Goal: Transaction & Acquisition: Subscribe to service/newsletter

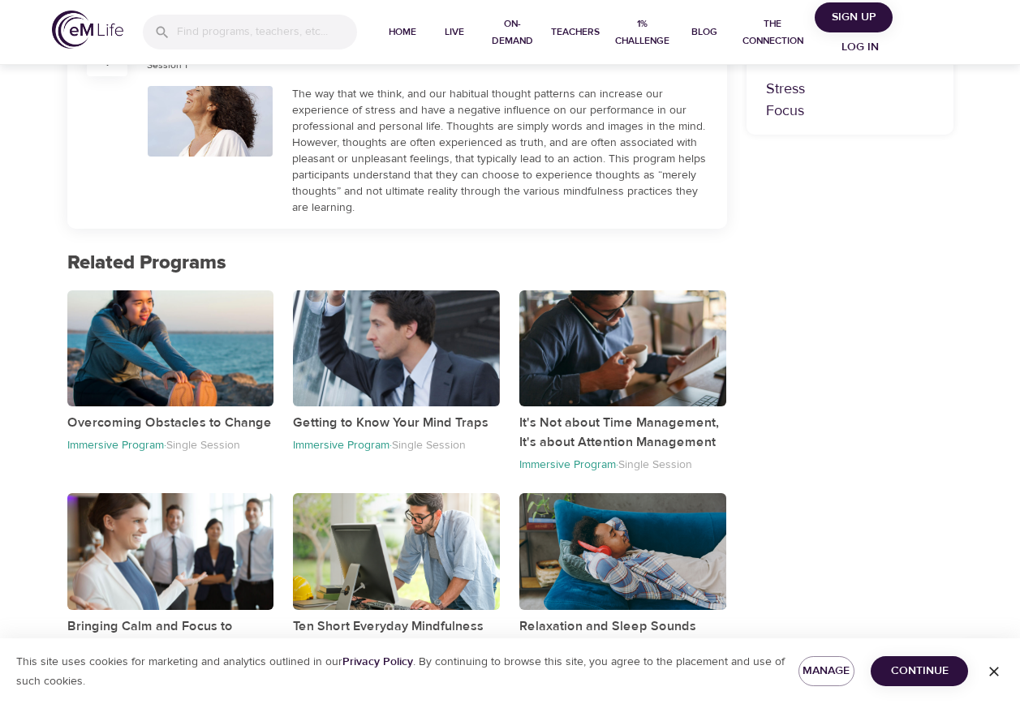
scroll to position [571, 0]
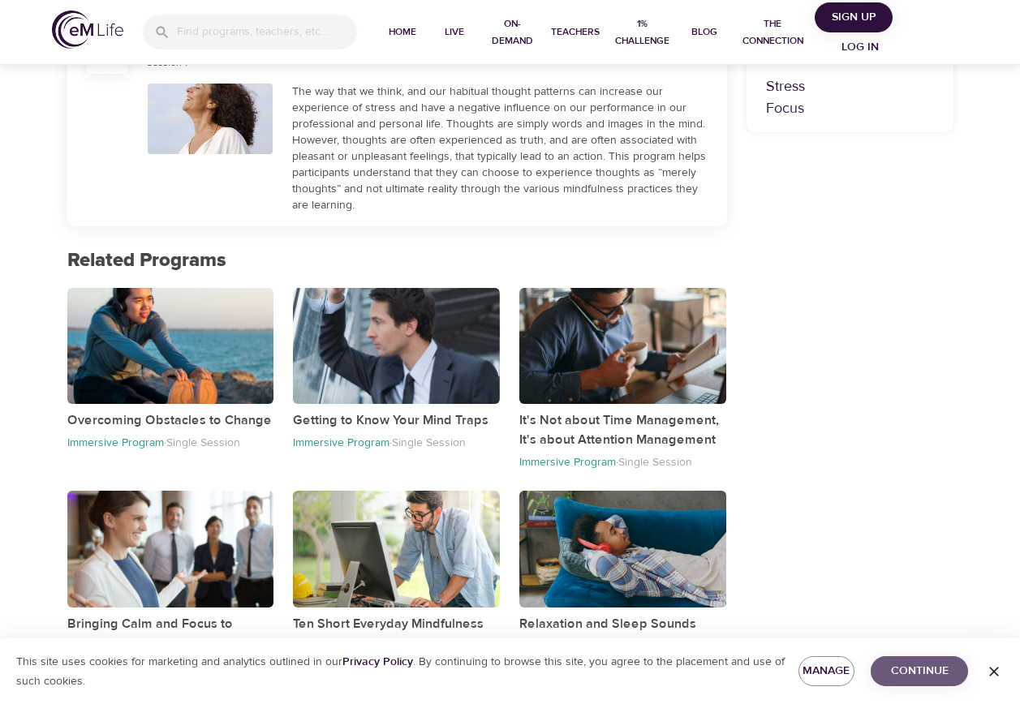
click at [922, 674] on span "Continue" at bounding box center [919, 671] width 71 height 20
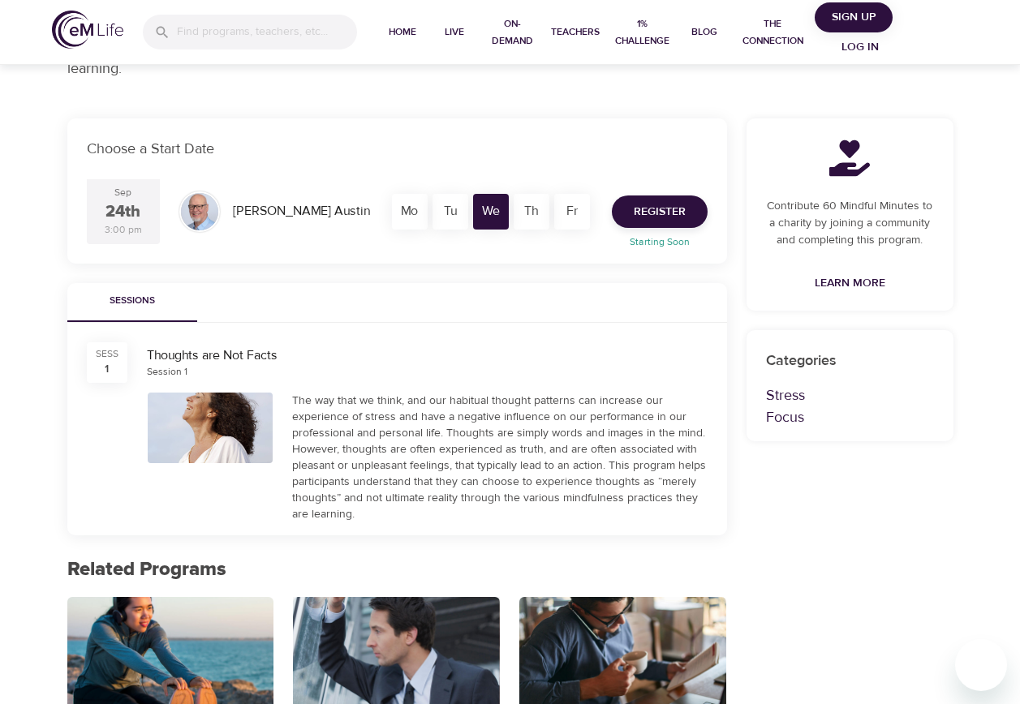
scroll to position [0, 0]
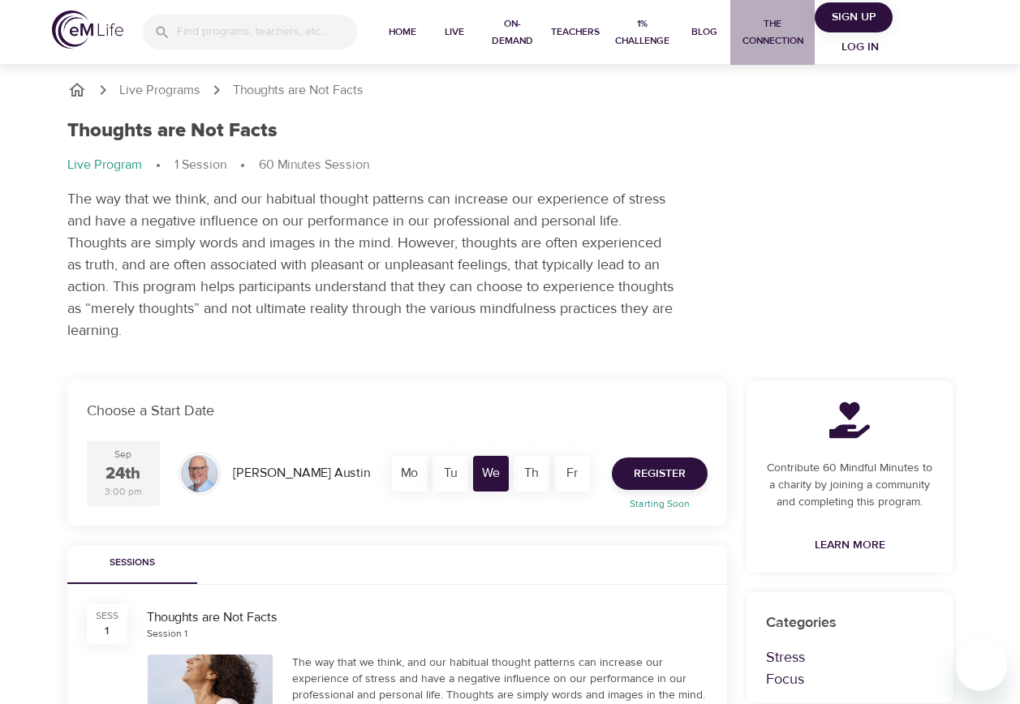
click at [592, 44] on span "The Connection" at bounding box center [772, 32] width 71 height 34
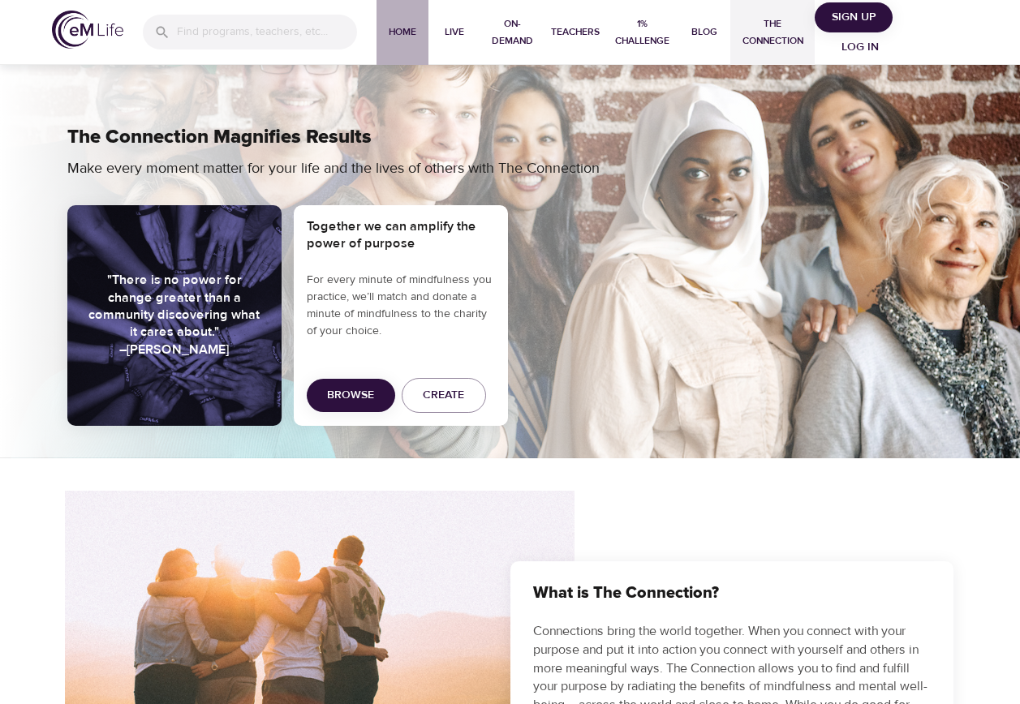
click at [402, 32] on span "Home" at bounding box center [402, 32] width 39 height 17
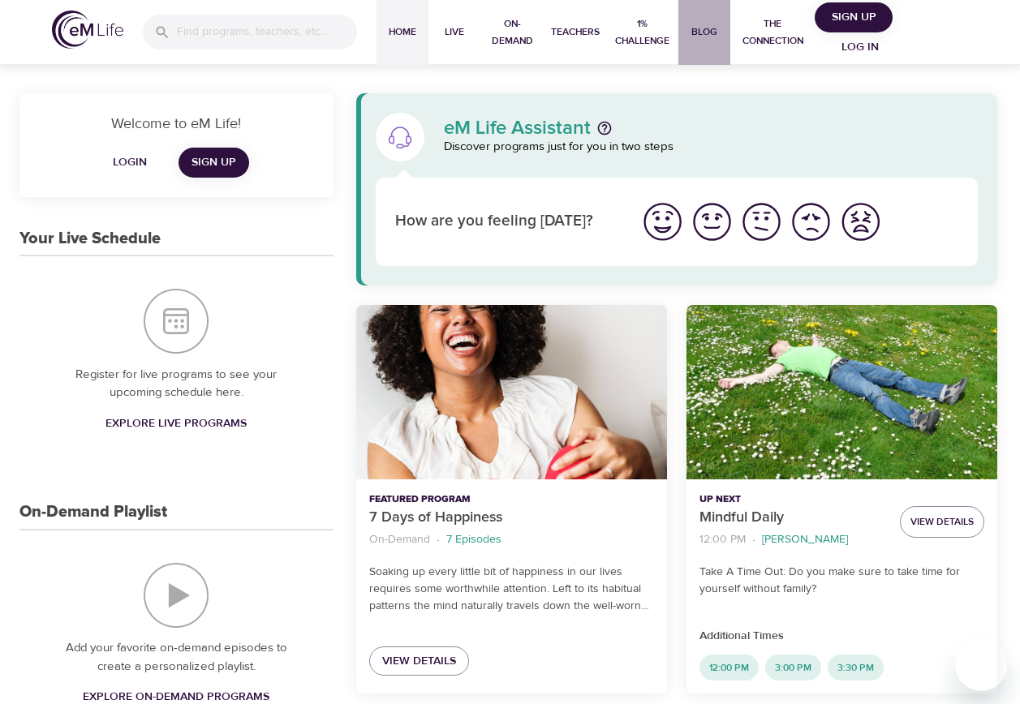
click at [592, 24] on span "Blog" at bounding box center [704, 32] width 39 height 17
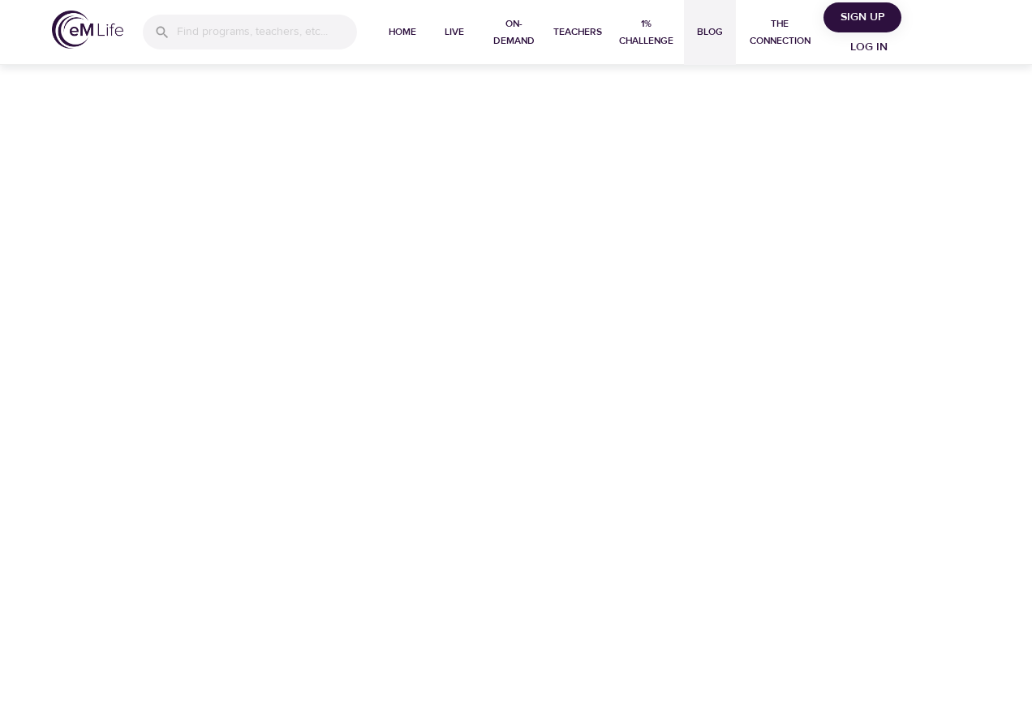
click at [592, 17] on span "Sign Up" at bounding box center [862, 17] width 65 height 20
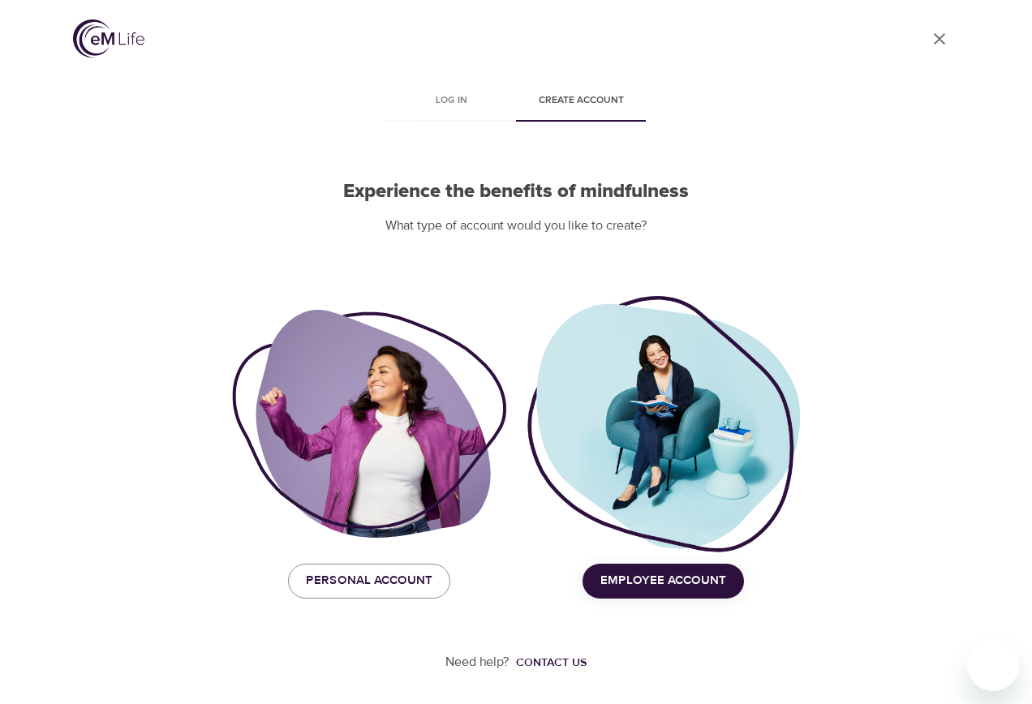
click at [636, 588] on span "Employee Account" at bounding box center [663, 580] width 126 height 21
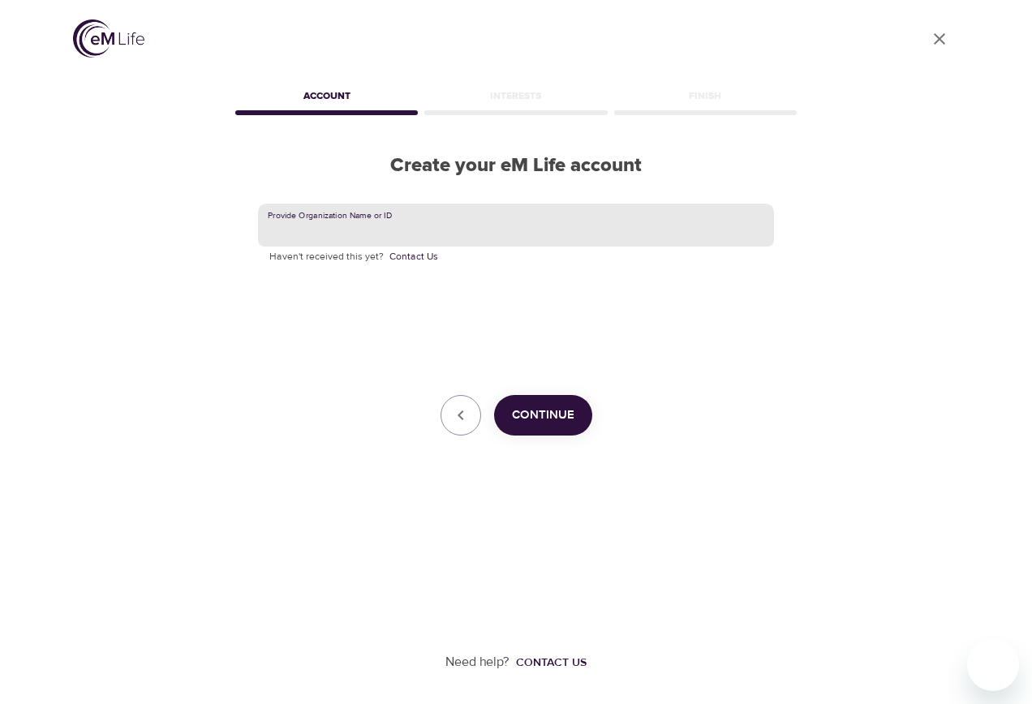
click at [401, 222] on input "text" at bounding box center [516, 226] width 516 height 44
type input "The Hanover Insurance Group"
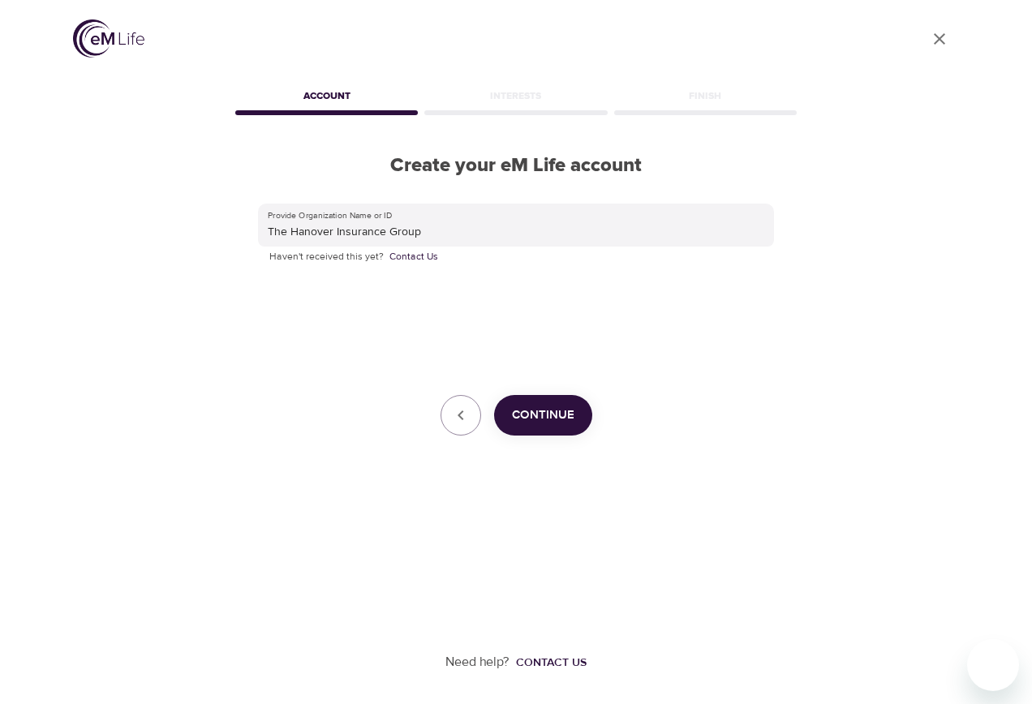
click at [553, 420] on span "Continue" at bounding box center [543, 415] width 62 height 21
